Goal: Find contact information: Find contact information

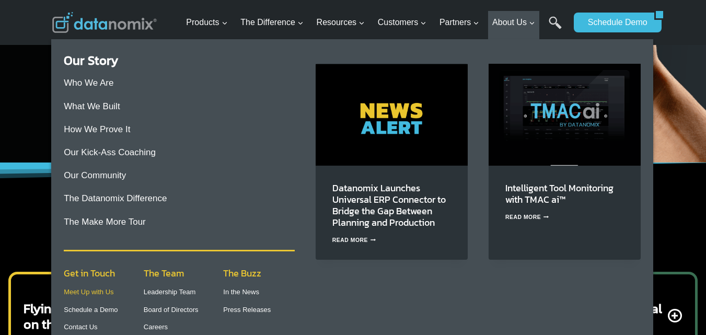
scroll to position [261, 0]
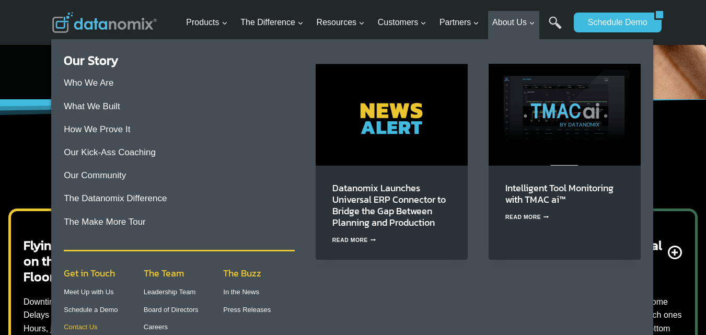
click at [83, 324] on link "Contact Us" at bounding box center [80, 327] width 33 height 8
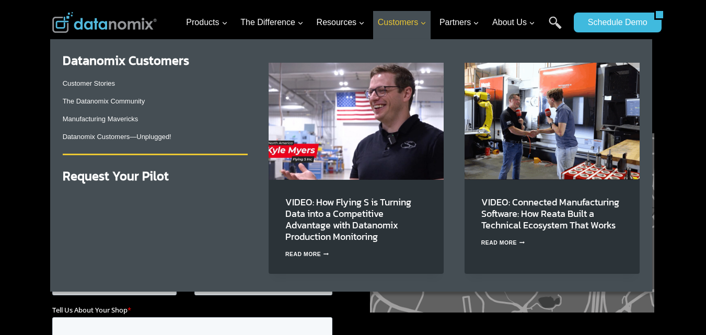
click at [406, 22] on span "Customers Expand" at bounding box center [402, 23] width 49 height 14
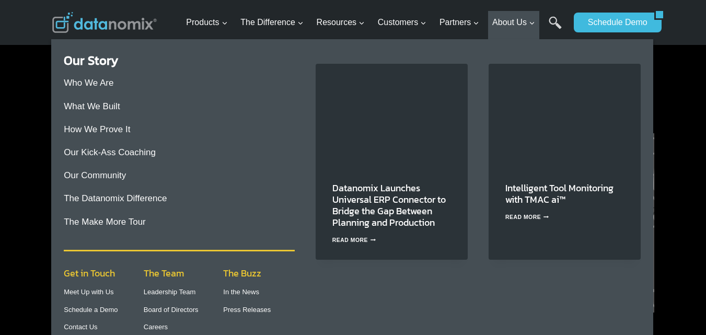
scroll to position [52, 0]
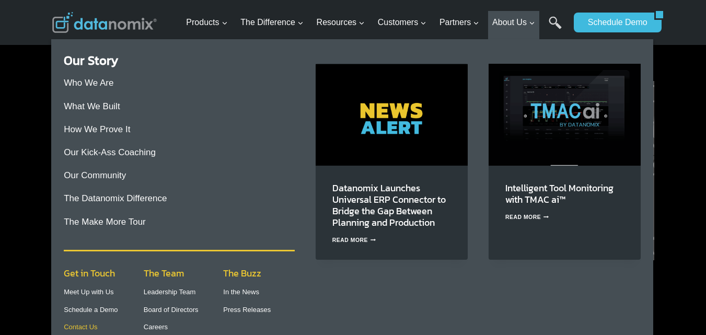
click at [78, 325] on link "Contact Us" at bounding box center [80, 327] width 33 height 8
